Goal: Use online tool/utility: Utilize a website feature to perform a specific function

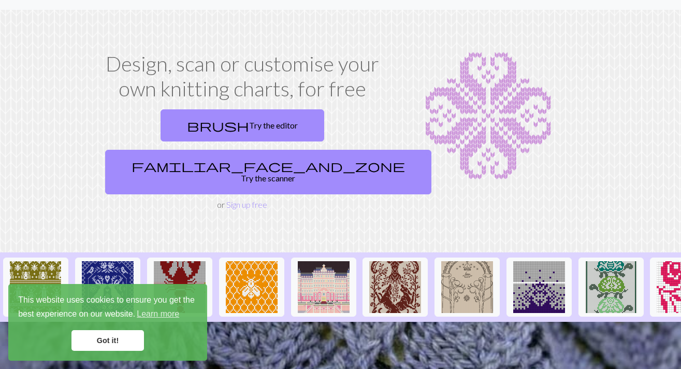
scroll to position [32, 0]
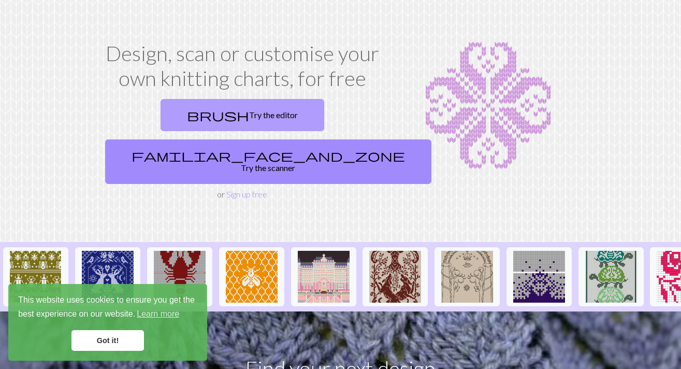
click at [183, 107] on link "brush Try the editor" at bounding box center [242, 115] width 164 height 32
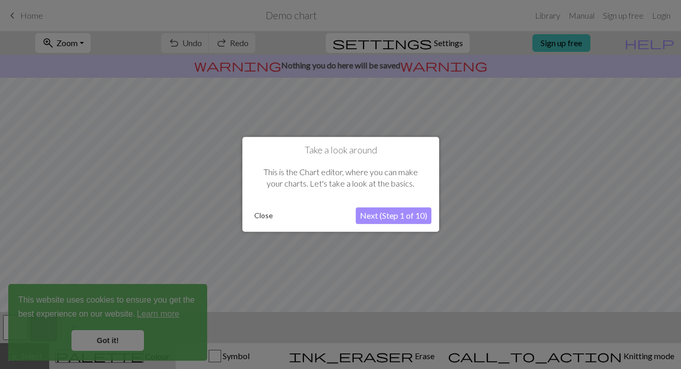
click at [263, 215] on button "Close" at bounding box center [263, 216] width 27 height 16
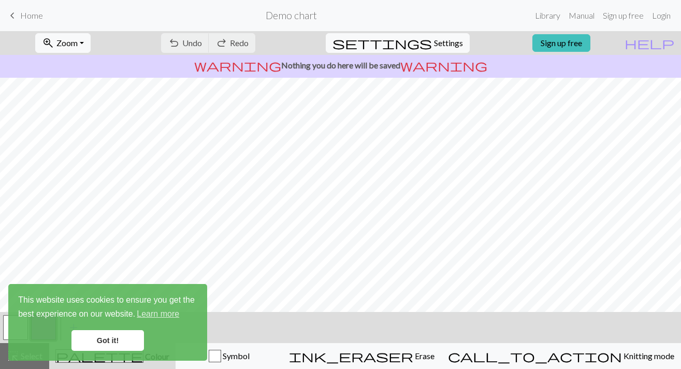
click at [105, 338] on link "Got it!" at bounding box center [107, 340] width 72 height 21
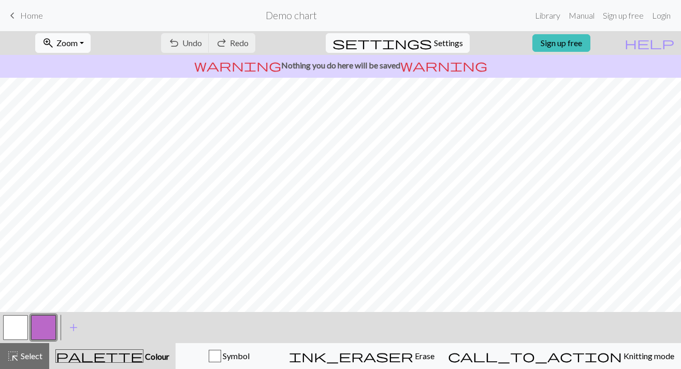
click at [91, 41] on button "zoom_in Zoom Zoom" at bounding box center [62, 43] width 55 height 20
click at [92, 120] on button "50%" at bounding box center [77, 124] width 82 height 17
click at [434, 46] on span "Settings" at bounding box center [448, 43] width 29 height 12
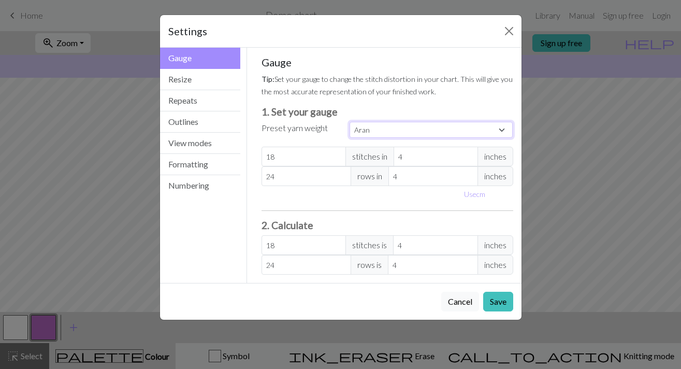
select select "fingering"
type input "28"
type input "36"
type input "28"
type input "36"
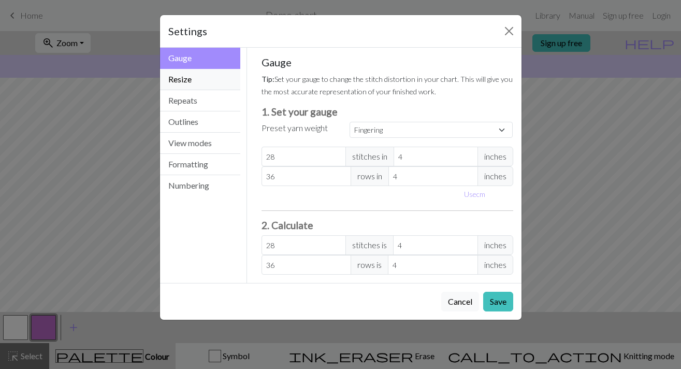
click at [211, 81] on button "Resize" at bounding box center [200, 79] width 81 height 21
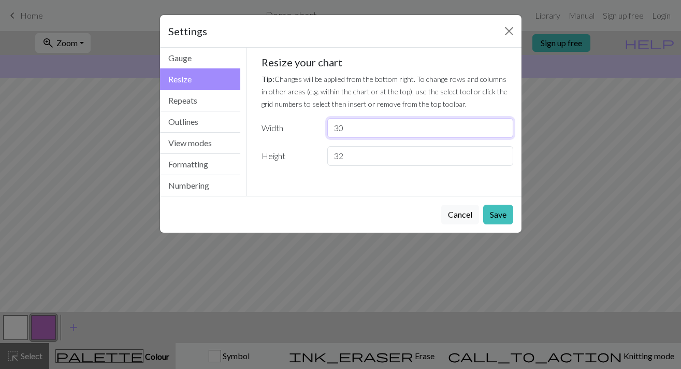
click at [357, 132] on input "30" at bounding box center [419, 128] width 185 height 20
click at [501, 126] on input "31" at bounding box center [419, 128] width 185 height 20
click at [501, 126] on input "32" at bounding box center [419, 128] width 185 height 20
click at [501, 126] on input "33" at bounding box center [419, 128] width 185 height 20
drag, startPoint x: 386, startPoint y: 131, endPoint x: 242, endPoint y: 126, distance: 144.5
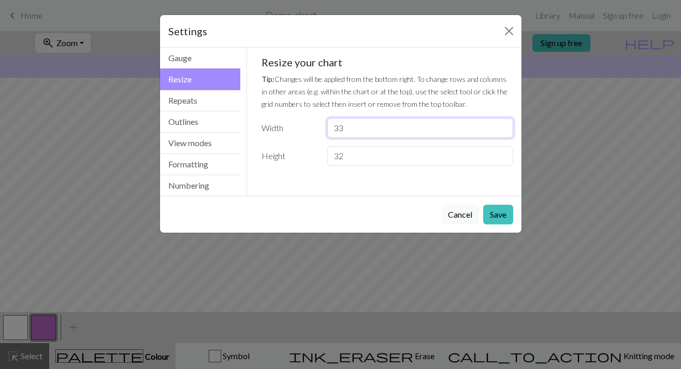
click at [242, 126] on div "Resize Gauge Resize Repeats Outlines View modes Formatting Numbering Gauge Resi…" at bounding box center [341, 122] width 374 height 148
type input "60"
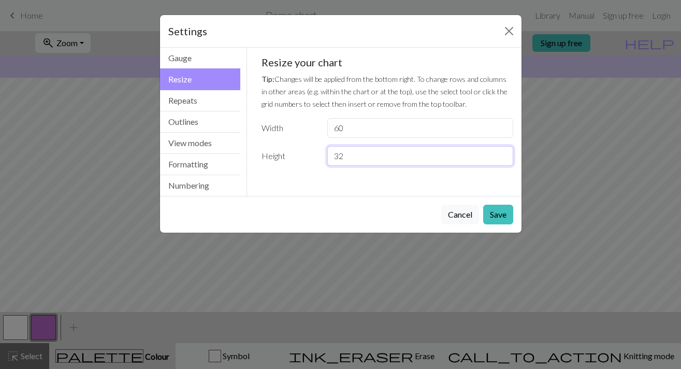
drag, startPoint x: 366, startPoint y: 158, endPoint x: 328, endPoint y: 158, distance: 37.8
click at [328, 158] on input "32" at bounding box center [419, 156] width 185 height 20
type input "76"
click at [187, 99] on button "Repeats" at bounding box center [200, 100] width 81 height 21
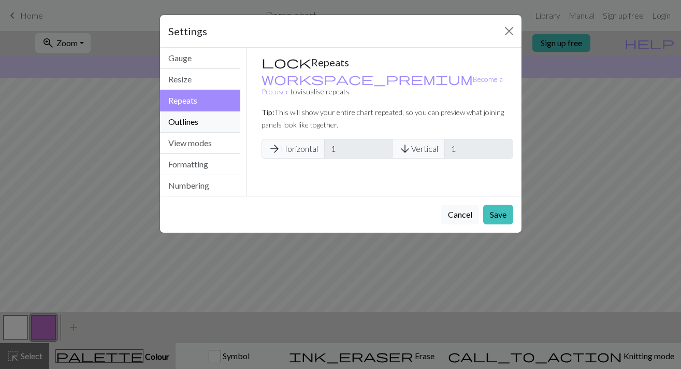
click at [190, 118] on button "Outlines" at bounding box center [200, 121] width 81 height 21
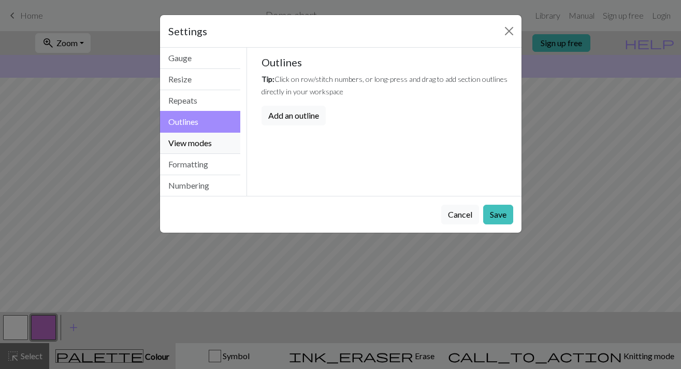
click at [200, 145] on button "View modes" at bounding box center [200, 143] width 81 height 21
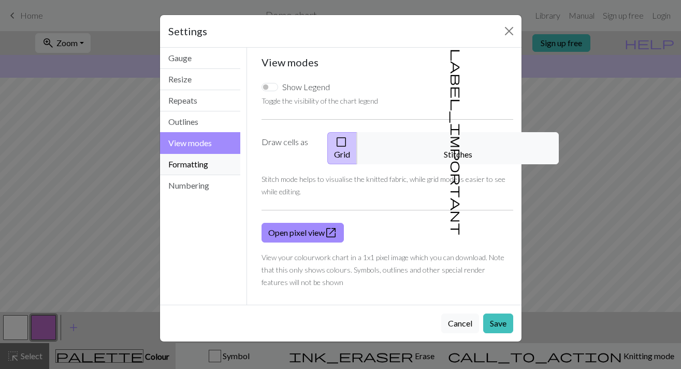
click at [200, 161] on button "Formatting" at bounding box center [200, 164] width 81 height 21
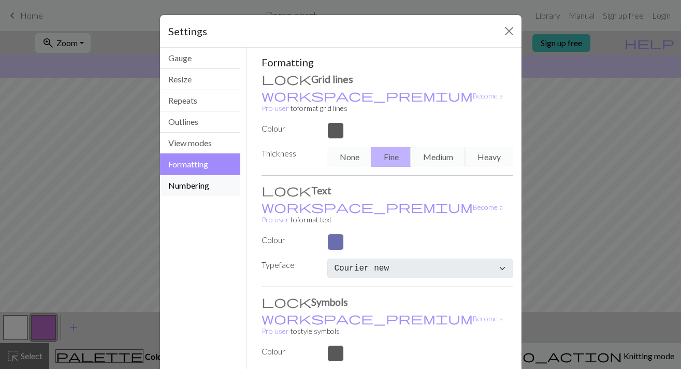
click at [213, 191] on button "Numbering" at bounding box center [200, 185] width 81 height 21
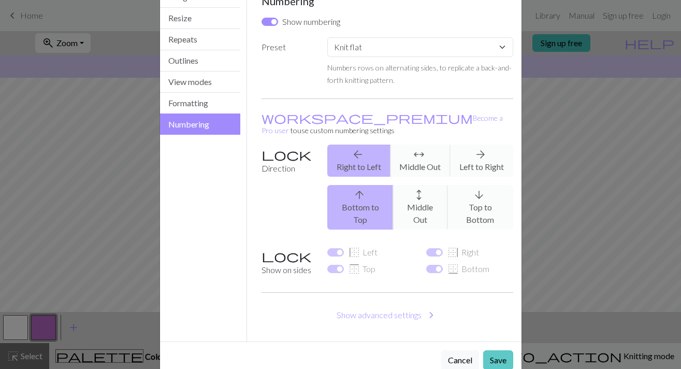
scroll to position [61, 0]
click at [496, 350] on button "Save" at bounding box center [498, 360] width 30 height 20
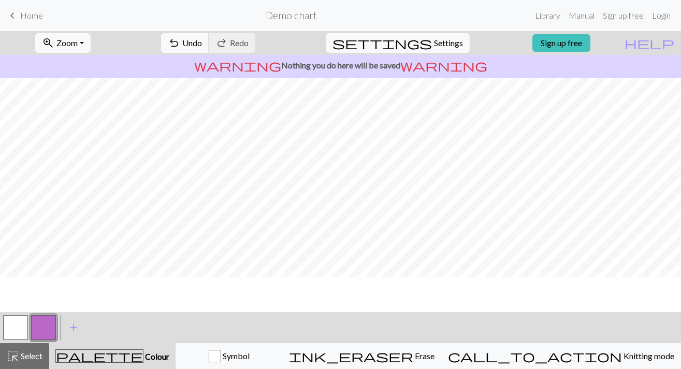
scroll to position [39, 0]
click at [8, 330] on button "button" at bounding box center [15, 327] width 25 height 25
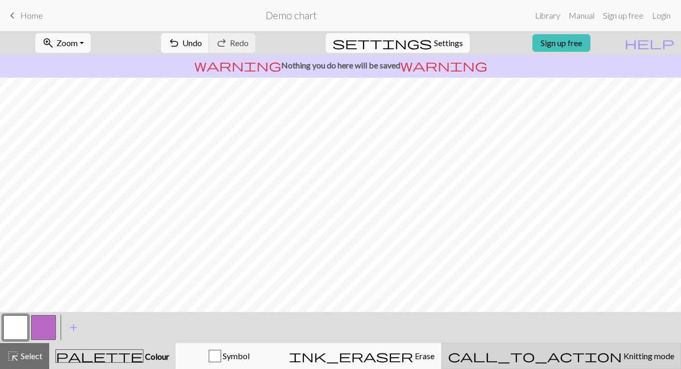
click at [531, 356] on div "call_to_action Knitting mode Knitting mode" at bounding box center [561, 355] width 226 height 12
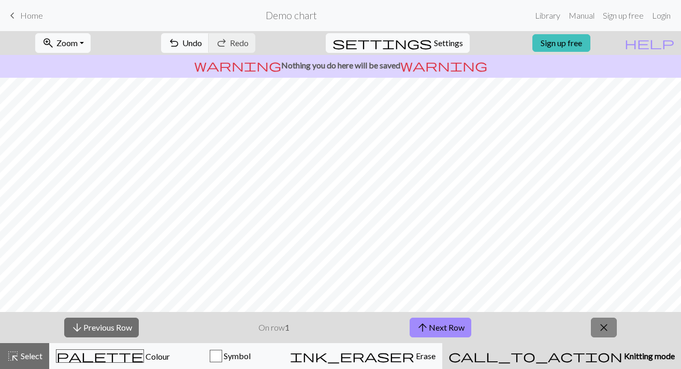
click at [606, 321] on span "close" at bounding box center [603, 327] width 12 height 14
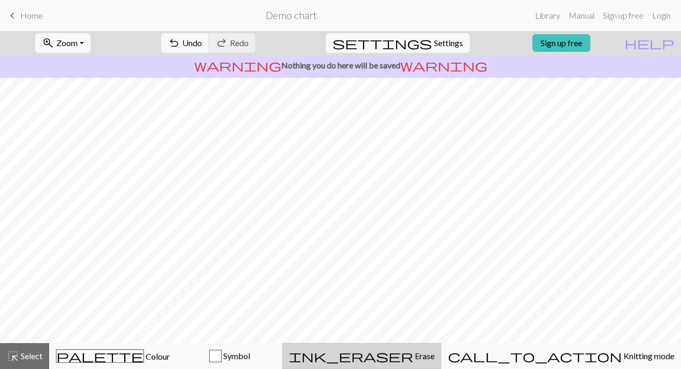
click at [434, 359] on div "ink_eraser Erase Erase" at bounding box center [361, 355] width 145 height 12
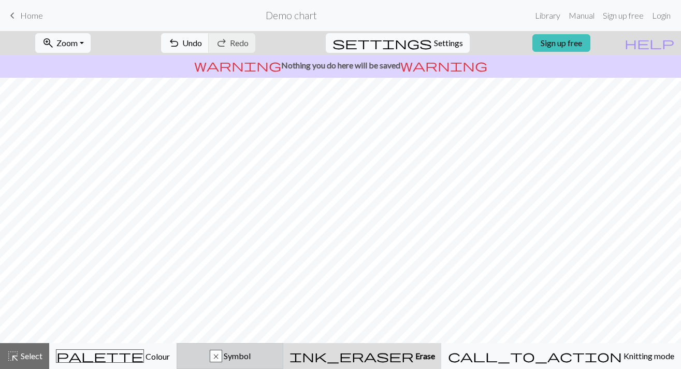
click at [276, 359] on div "x Symbol" at bounding box center [229, 355] width 93 height 12
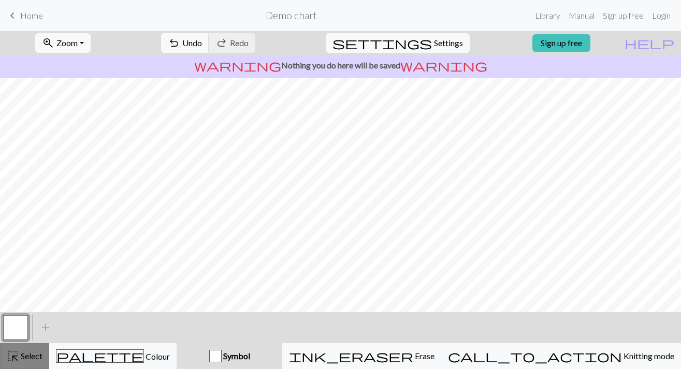
click at [9, 358] on span "highlight_alt" at bounding box center [13, 355] width 12 height 14
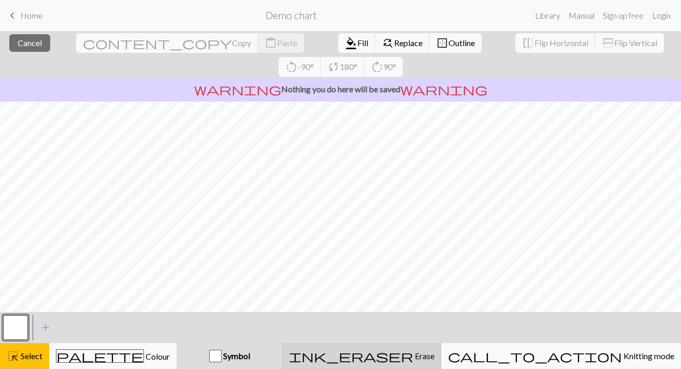
click at [425, 359] on div "ink_eraser Erase Erase" at bounding box center [361, 355] width 145 height 12
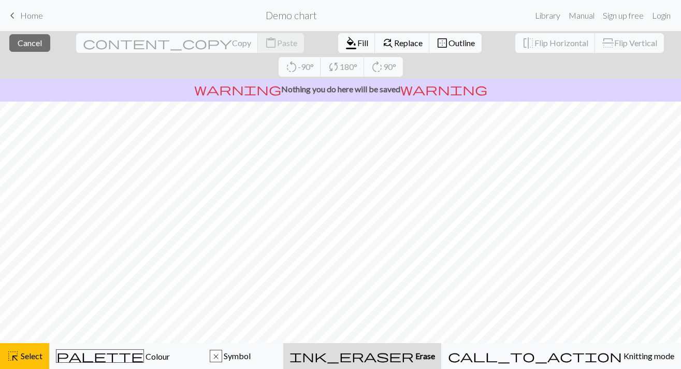
click at [435, 358] on span "Erase" at bounding box center [424, 355] width 21 height 10
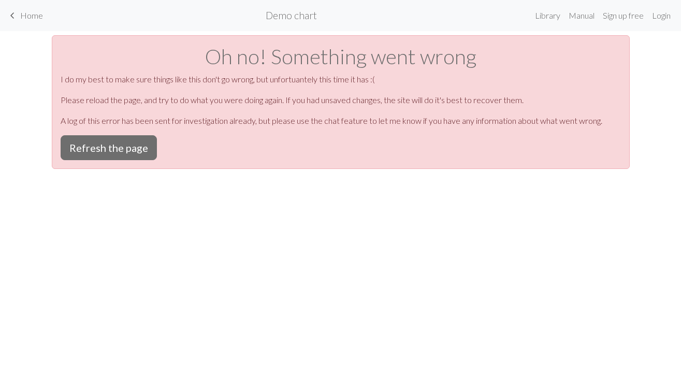
scroll to position [0, 0]
click at [112, 142] on button "Refresh the page" at bounding box center [109, 147] width 96 height 25
